Goal: Task Accomplishment & Management: Complete application form

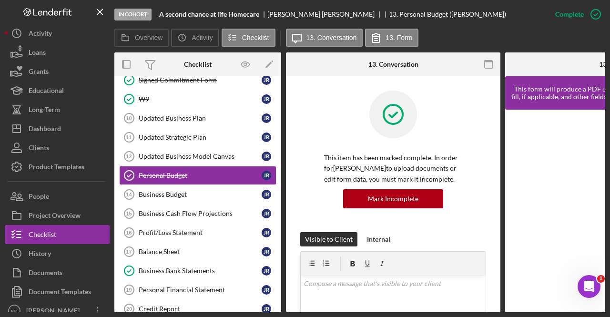
scroll to position [143, 0]
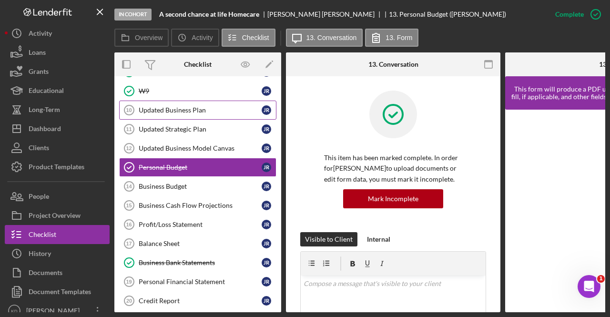
click at [196, 109] on div "Updated Business Plan" at bounding box center [200, 110] width 123 height 8
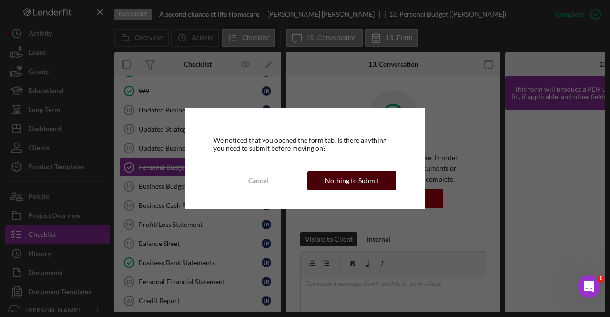
click at [341, 180] on div "Nothing to Submit" at bounding box center [352, 180] width 54 height 19
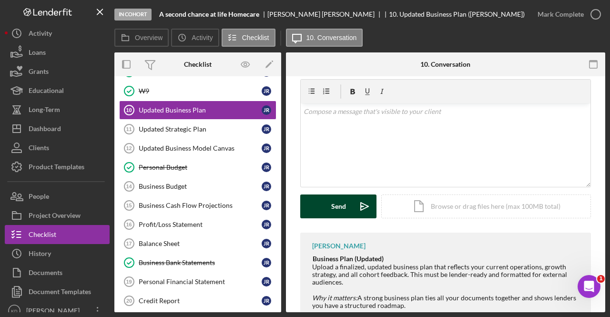
scroll to position [58, 0]
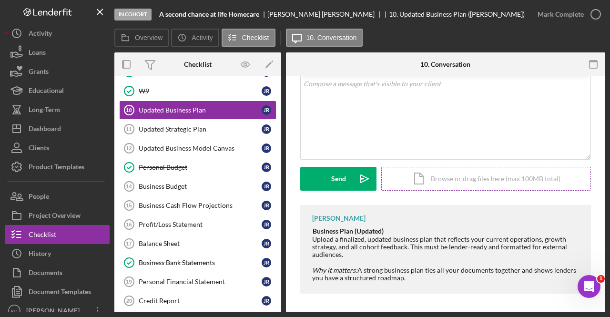
click at [448, 180] on div "Icon/Document Browse or drag files here (max 100MB total) Tap to choose files o…" at bounding box center [486, 179] width 210 height 24
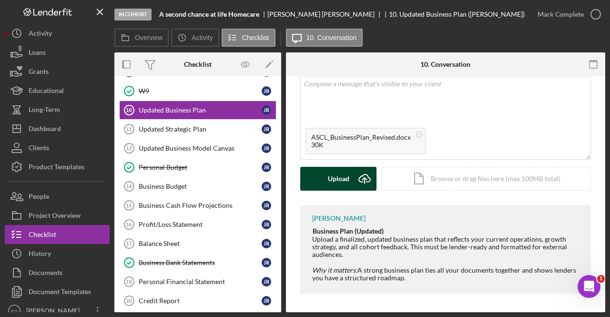
click at [346, 177] on div "Upload" at bounding box center [338, 179] width 21 height 24
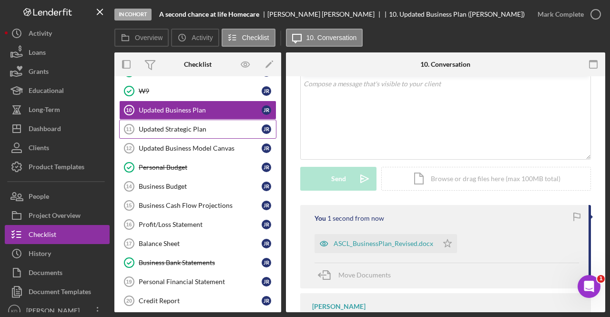
click at [191, 128] on div "Updated Strategic Plan" at bounding box center [200, 129] width 123 height 8
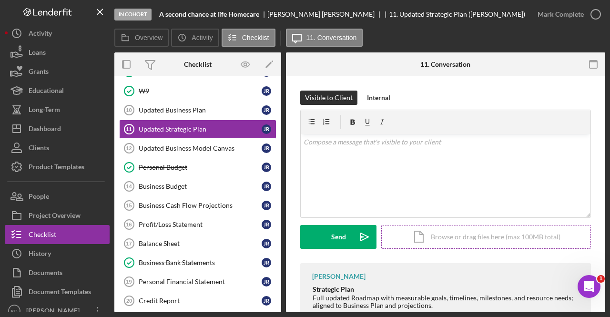
click at [420, 237] on div "Icon/Document Browse or drag files here (max 100MB total) Tap to choose files o…" at bounding box center [486, 237] width 210 height 24
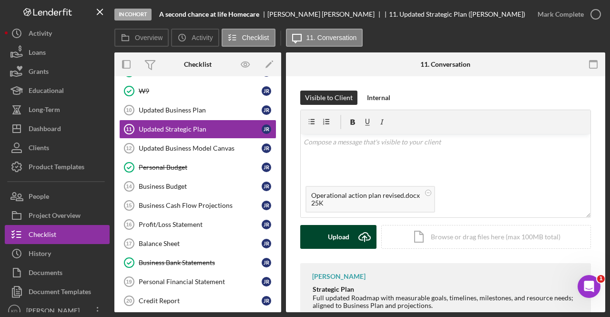
click at [361, 239] on icon "Icon/Upload" at bounding box center [364, 237] width 24 height 24
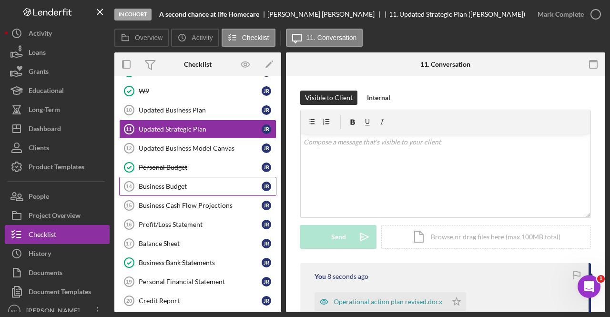
click at [176, 182] on div "Business Budget" at bounding box center [200, 186] width 123 height 8
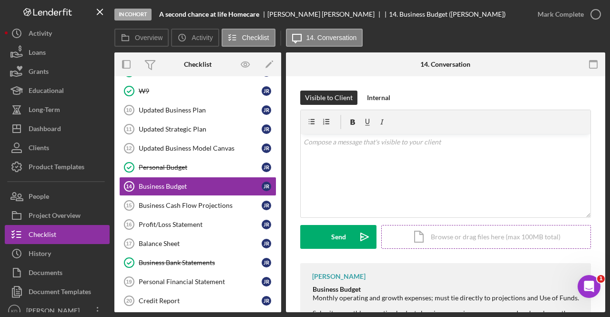
click at [431, 236] on div "Icon/Document Browse or drag files here (max 100MB total) Tap to choose files o…" at bounding box center [486, 237] width 210 height 24
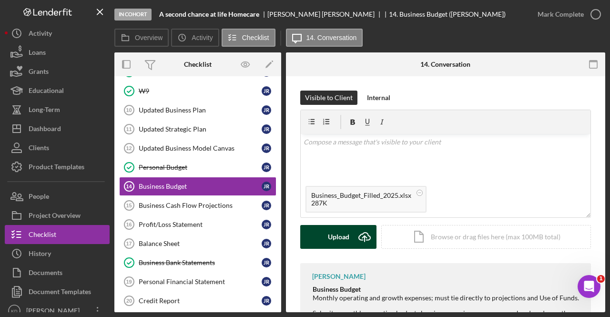
click at [337, 239] on div "Upload" at bounding box center [338, 237] width 21 height 24
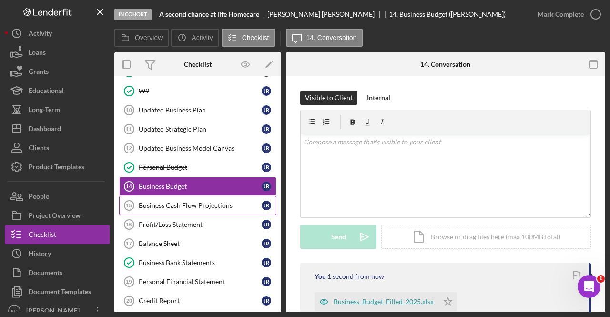
click at [211, 201] on div "Business Cash Flow Projections" at bounding box center [200, 205] width 123 height 8
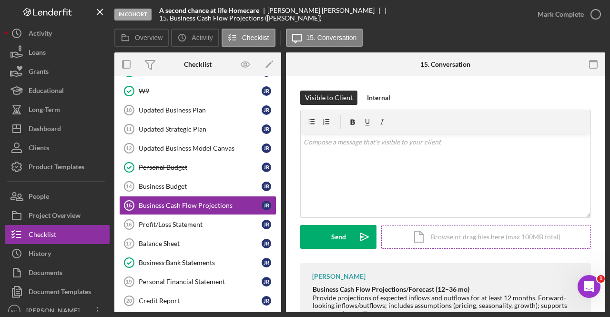
click at [479, 232] on div "Icon/Document Browse or drag files here (max 100MB total) Tap to choose files o…" at bounding box center [486, 237] width 210 height 24
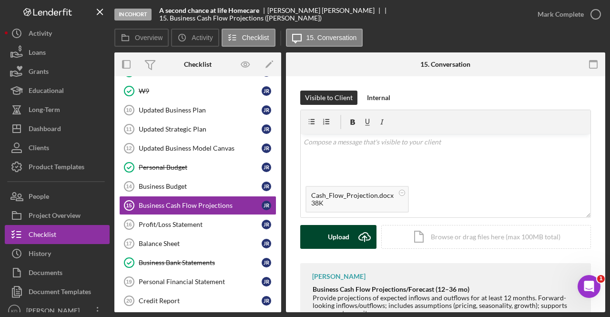
click at [322, 237] on button "Upload Icon/Upload" at bounding box center [338, 237] width 76 height 24
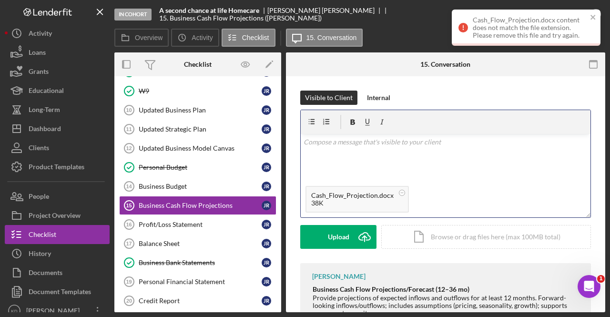
click at [497, 179] on div "v Color teal Color pink Remove color Add row above Add row below Add column bef…" at bounding box center [446, 157] width 290 height 47
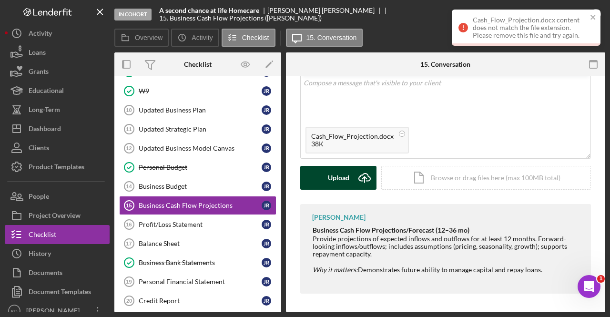
click at [350, 178] on button "Upload Icon/Upload" at bounding box center [338, 178] width 76 height 24
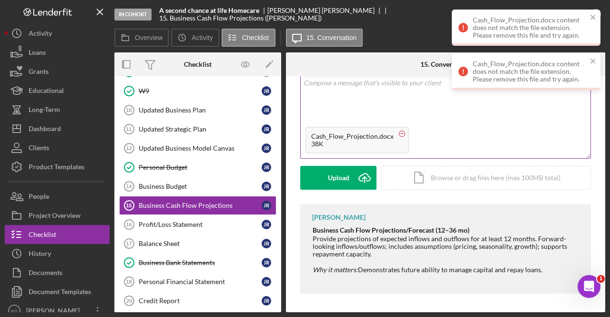
click at [400, 134] on circle at bounding box center [402, 134] width 6 height 6
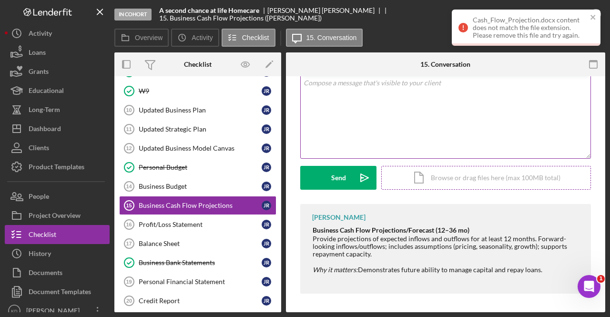
click at [451, 179] on div "Icon/Document Browse or drag files here (max 100MB total) Tap to choose files o…" at bounding box center [486, 178] width 210 height 24
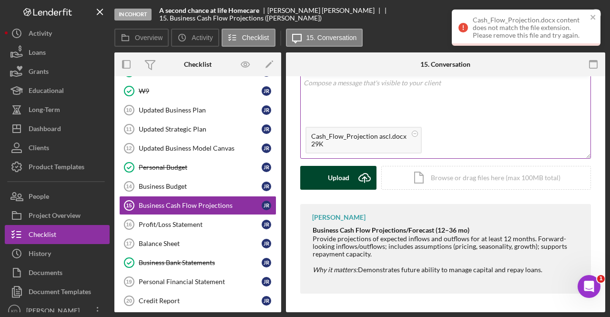
click at [342, 184] on div "Upload" at bounding box center [338, 178] width 21 height 24
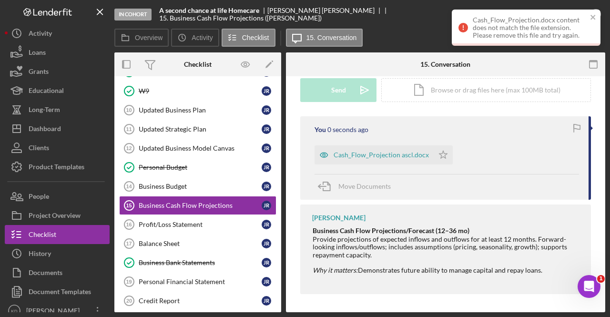
scroll to position [51, 0]
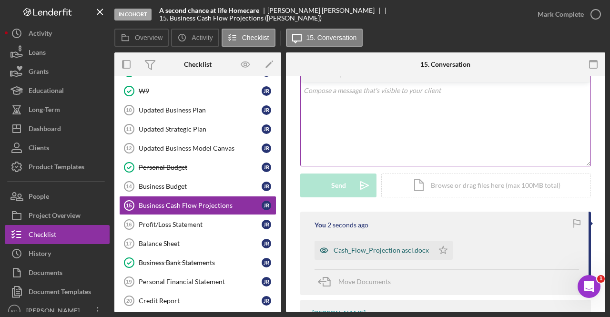
click at [382, 251] on div "Cash_Flow_Projection ascl.docx" at bounding box center [380, 250] width 95 height 8
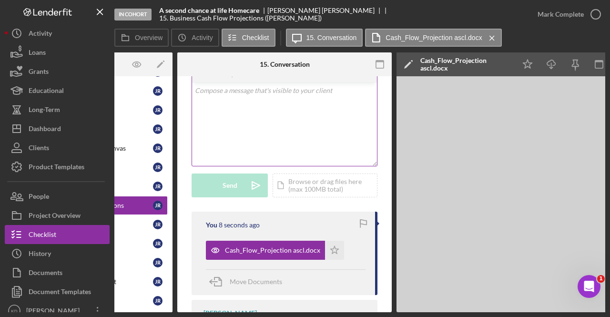
scroll to position [0, 0]
